Goal: Information Seeking & Learning: Understand process/instructions

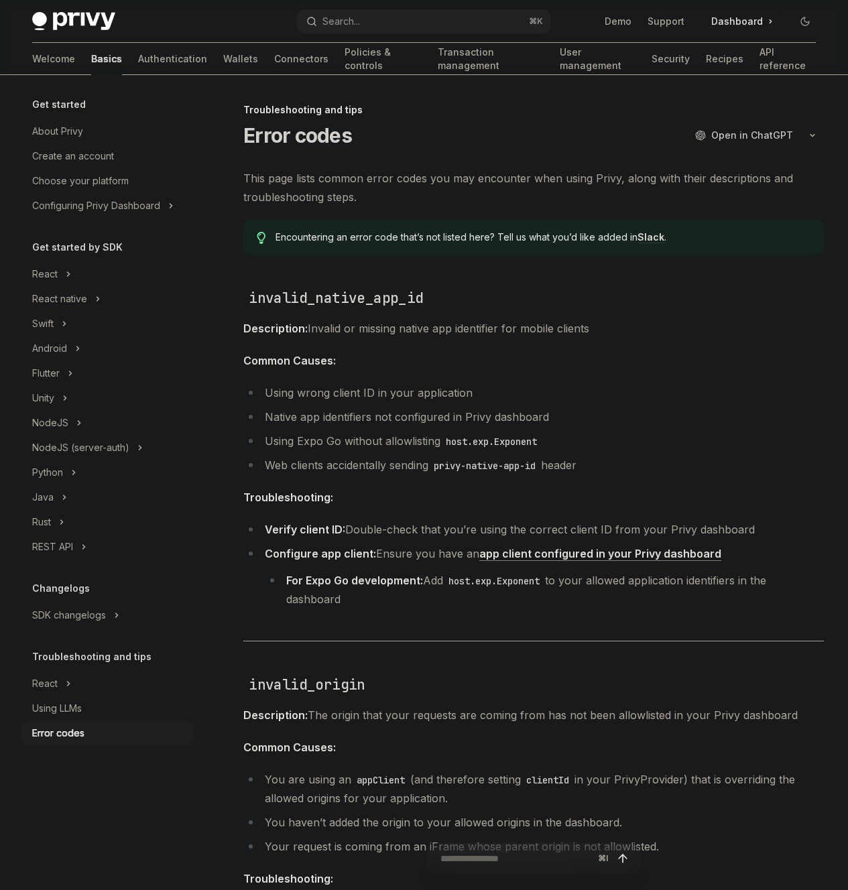
type textarea "*"
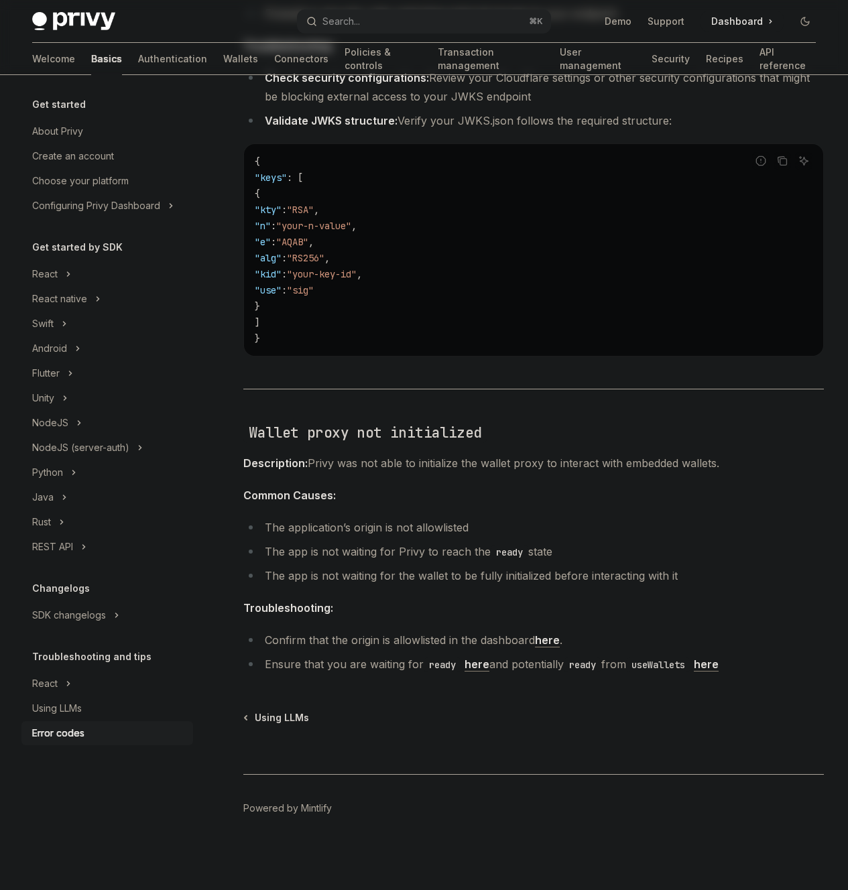
scroll to position [2204, 0]
click at [734, 20] on span "Dashboard" at bounding box center [737, 21] width 52 height 13
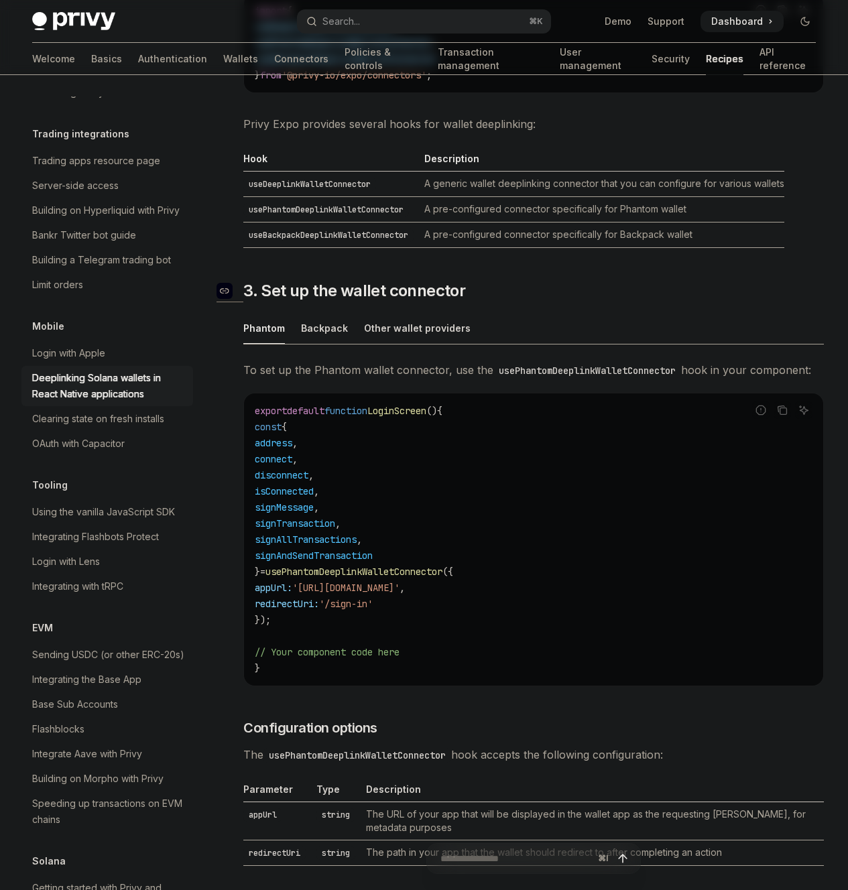
scroll to position [915, 0]
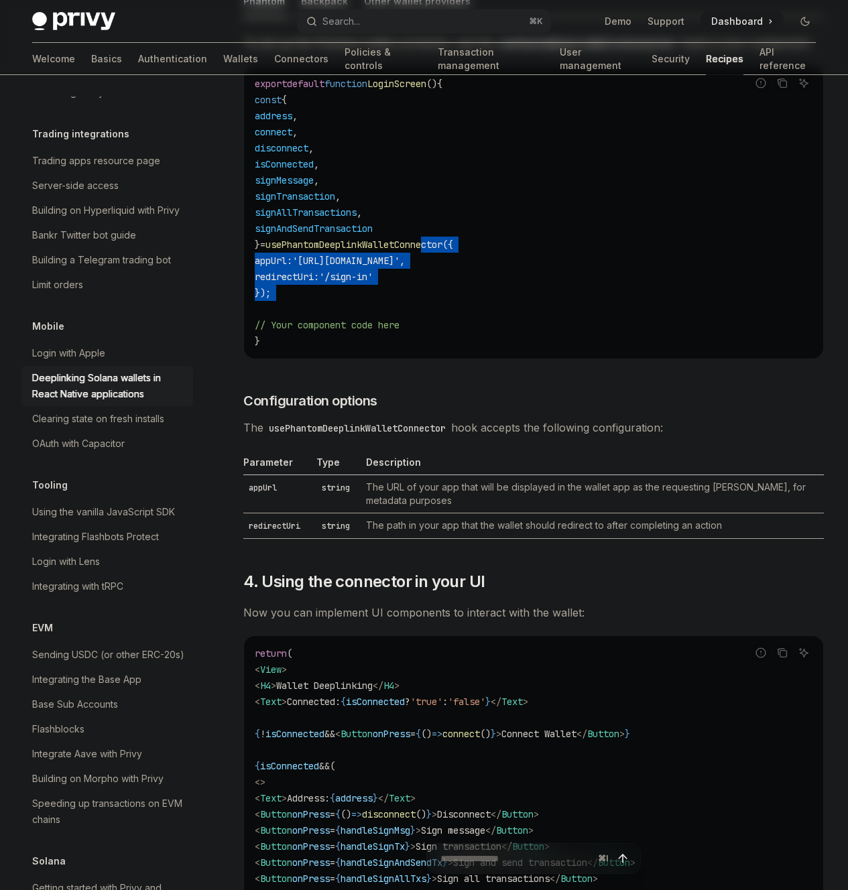
drag, startPoint x: 446, startPoint y: 389, endPoint x: 442, endPoint y: 454, distance: 65.1
click at [442, 349] on code "export default function LoginScreen () { const { address , connect , disconnect…" at bounding box center [534, 212] width 558 height 273
click at [443, 349] on code "export default function LoginScreen () { const { address , connect , disconnect…" at bounding box center [534, 212] width 558 height 273
drag, startPoint x: 426, startPoint y: 373, endPoint x: 411, endPoint y: 330, distance: 46.0
click at [411, 330] on code "export default function LoginScreen () { const { address , connect , disconnect…" at bounding box center [534, 212] width 558 height 273
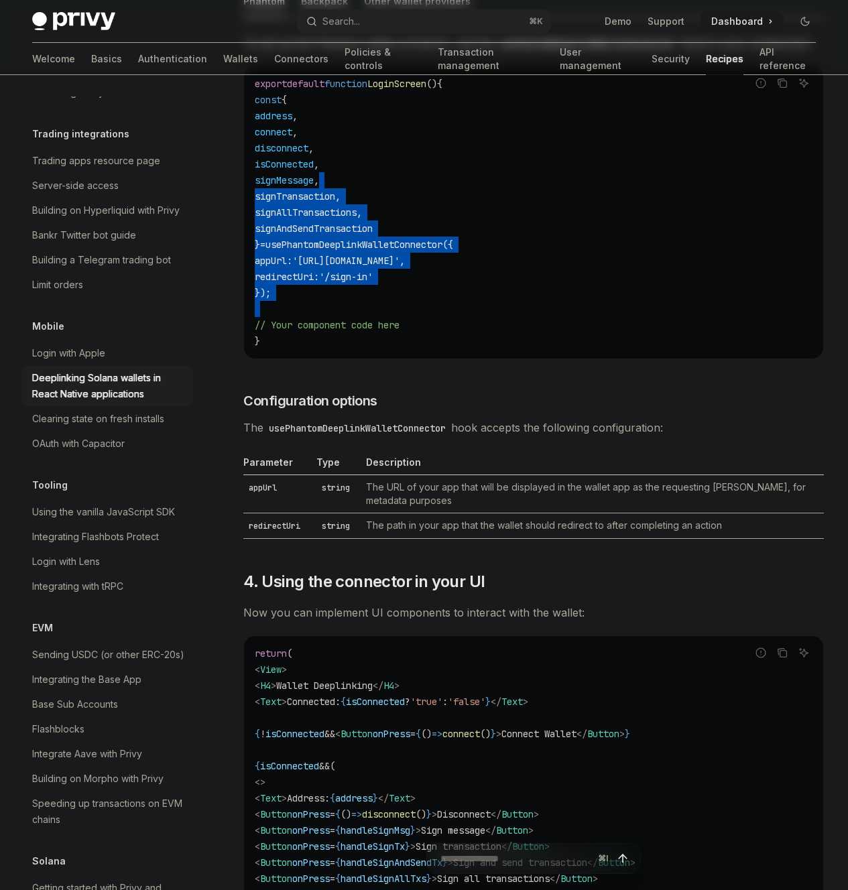
click at [411, 330] on code "export default function LoginScreen () { const { address , connect , disconnect…" at bounding box center [534, 212] width 558 height 273
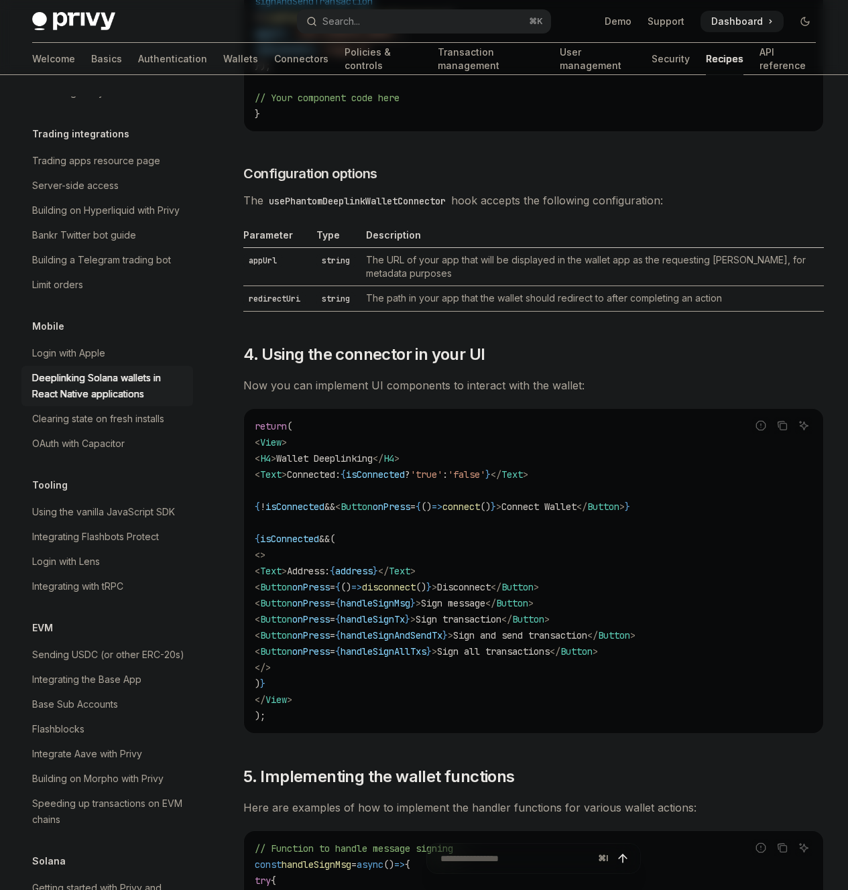
scroll to position [1295, 0]
